Goal: Information Seeking & Learning: Learn about a topic

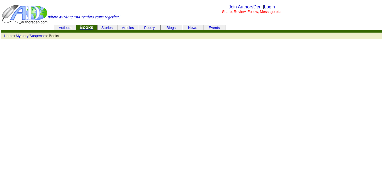
click at [80, 26] on font "Books" at bounding box center [87, 27] width 14 height 5
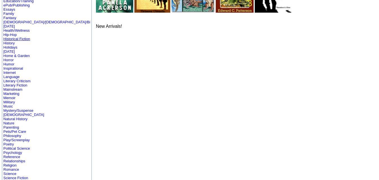
scroll to position [103, 0]
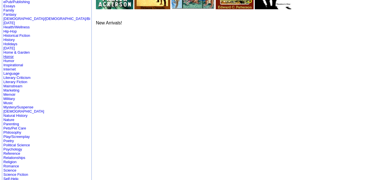
click at [8, 54] on link "Horror" at bounding box center [8, 56] width 10 height 4
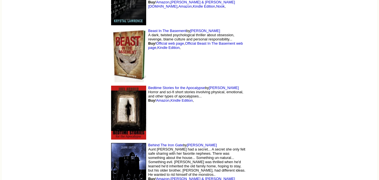
scroll to position [4919, 0]
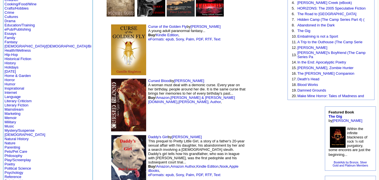
scroll to position [73, 0]
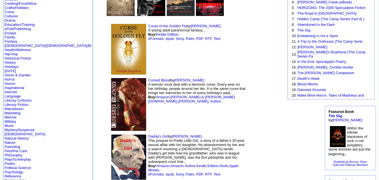
drag, startPoint x: 166, startPoint y: 79, endPoint x: 136, endPoint y: 80, distance: 29.8
click at [136, 80] on td "Cursed Blood by [PERSON_NAME] A woman must deal with a demonic curse. Every yea…" at bounding box center [177, 104] width 140 height 56
copy font "[PERSON_NAME]"
